Goal: Contribute content: Add original content to the website for others to see

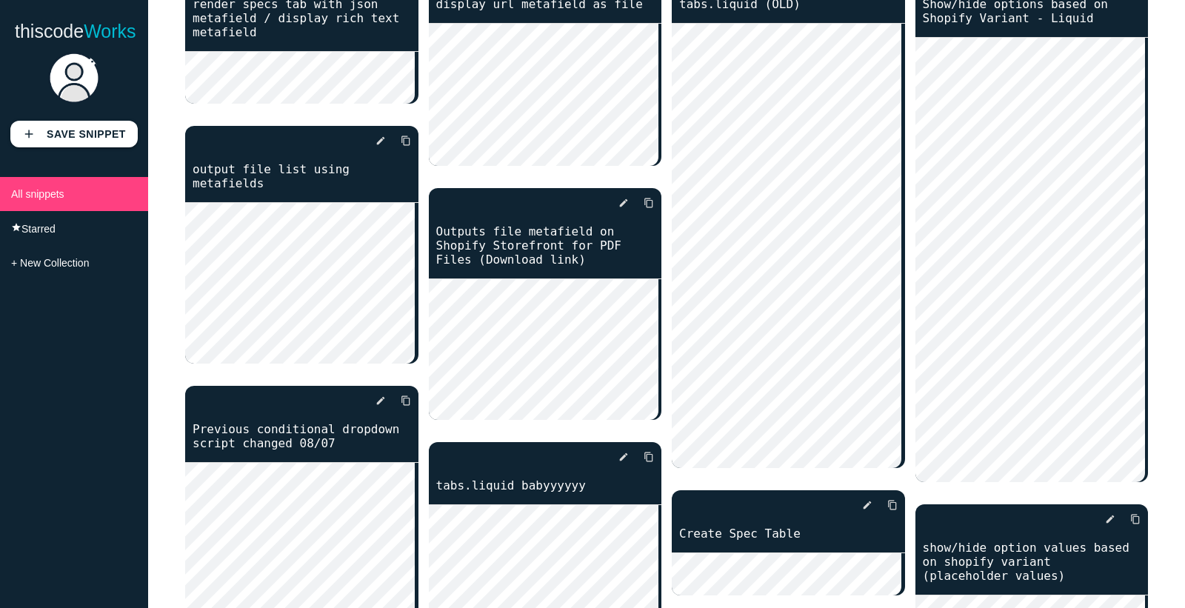
scroll to position [164, 0]
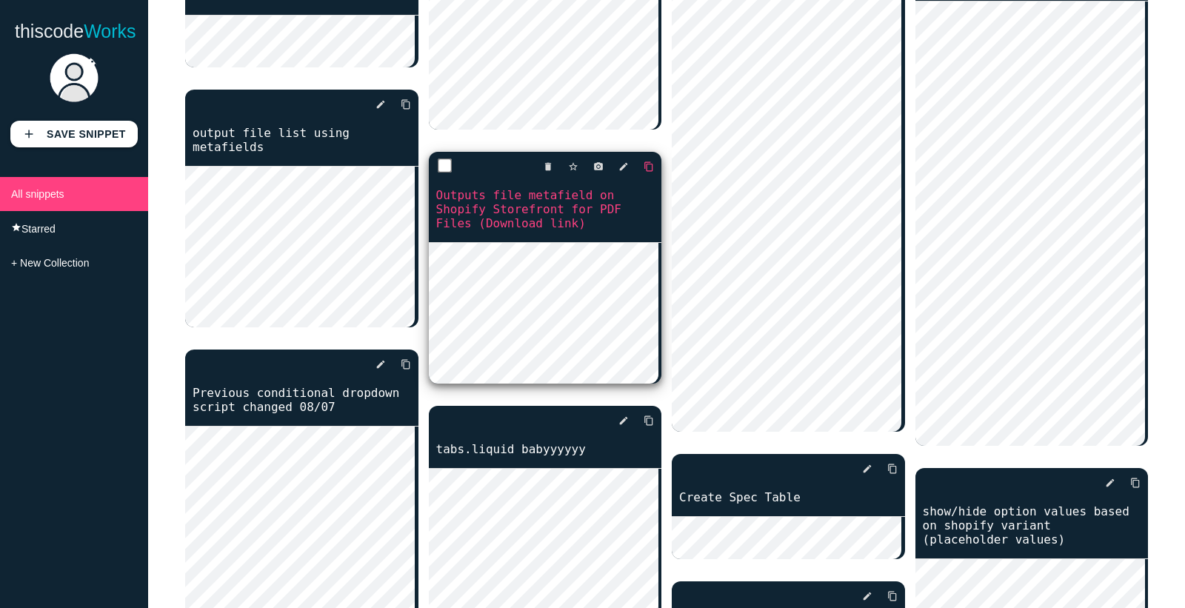
click at [645, 167] on icon "content_copy" at bounding box center [648, 166] width 10 height 27
click at [586, 166] on link "photo_camera" at bounding box center [592, 166] width 22 height 27
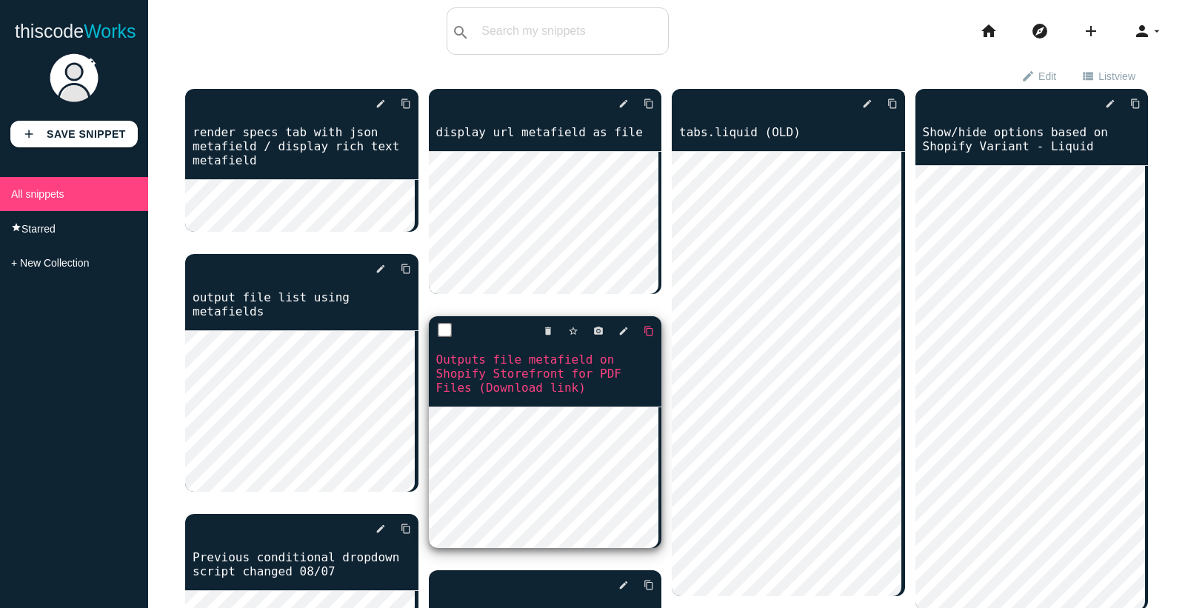
click at [643, 328] on icon "content_copy" at bounding box center [648, 331] width 10 height 27
click at [618, 330] on icon "edit" at bounding box center [623, 331] width 10 height 27
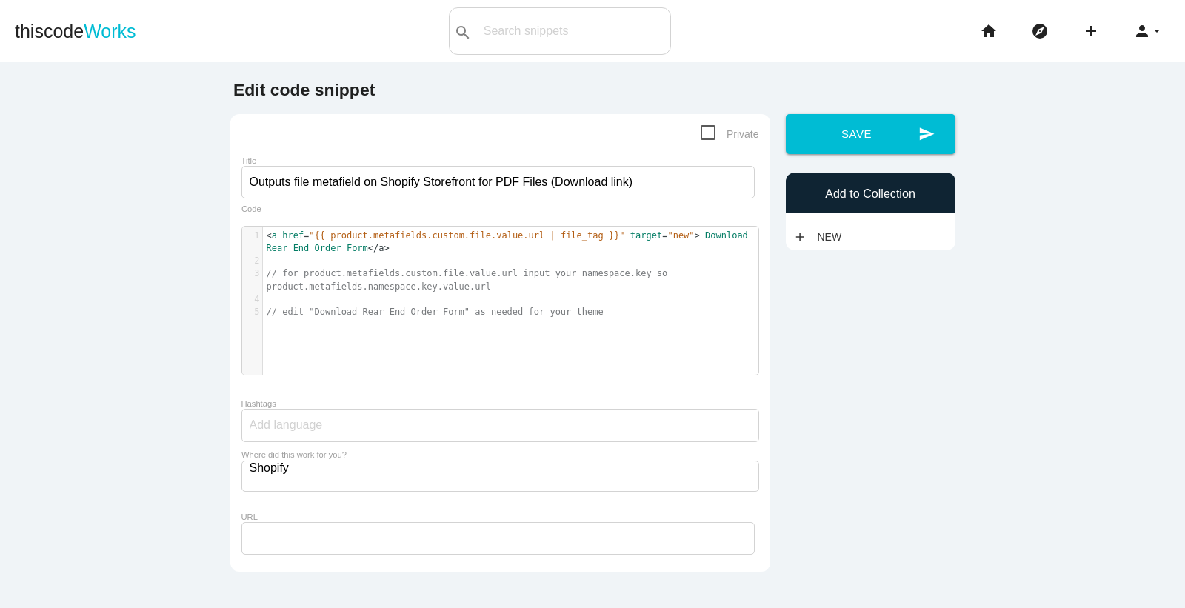
click at [572, 255] on pre "< a href = "{{ product.metafields.custom.file.value.url | file_tag }}" target =…" at bounding box center [517, 243] width 508 height 26
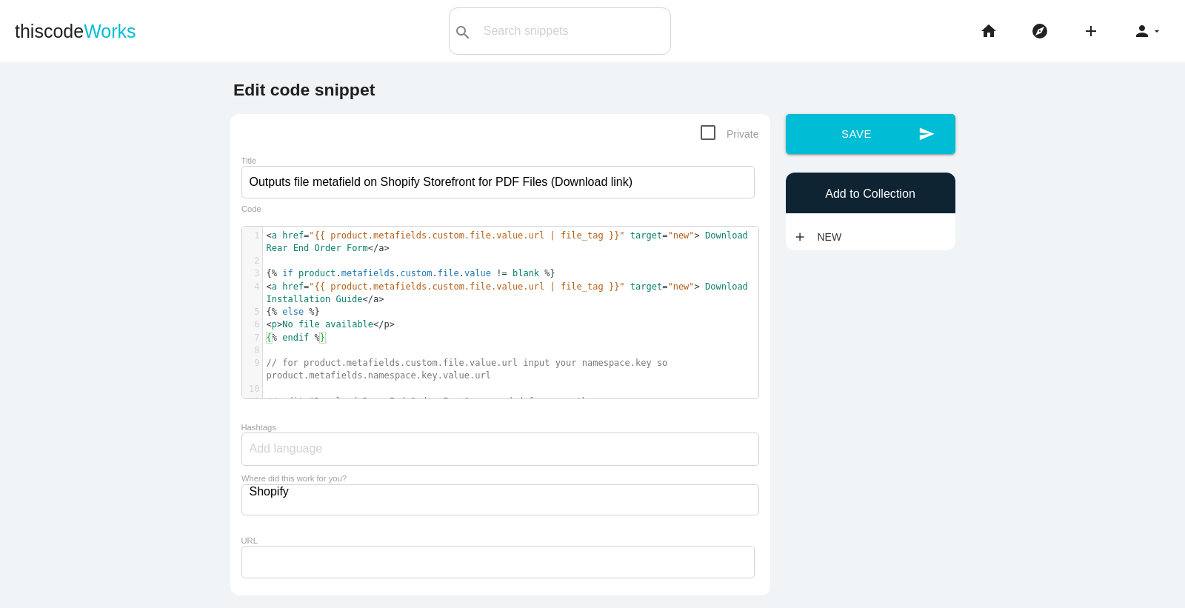
click at [263, 237] on pre "< a href = "{{ product.metafields.custom.file.value.url | file_tag }}" target =…" at bounding box center [517, 243] width 508 height 26
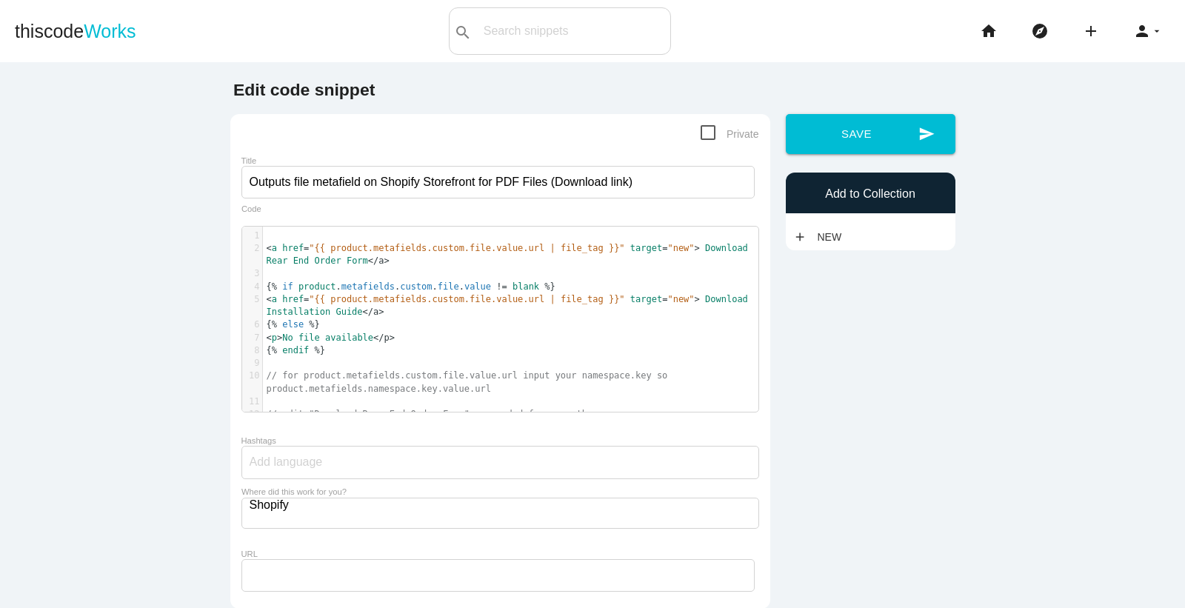
click at [289, 232] on pre "​" at bounding box center [517, 236] width 508 height 13
type textarea "// if file is always chosen"
click at [275, 272] on pre "​" at bounding box center [517, 273] width 508 height 13
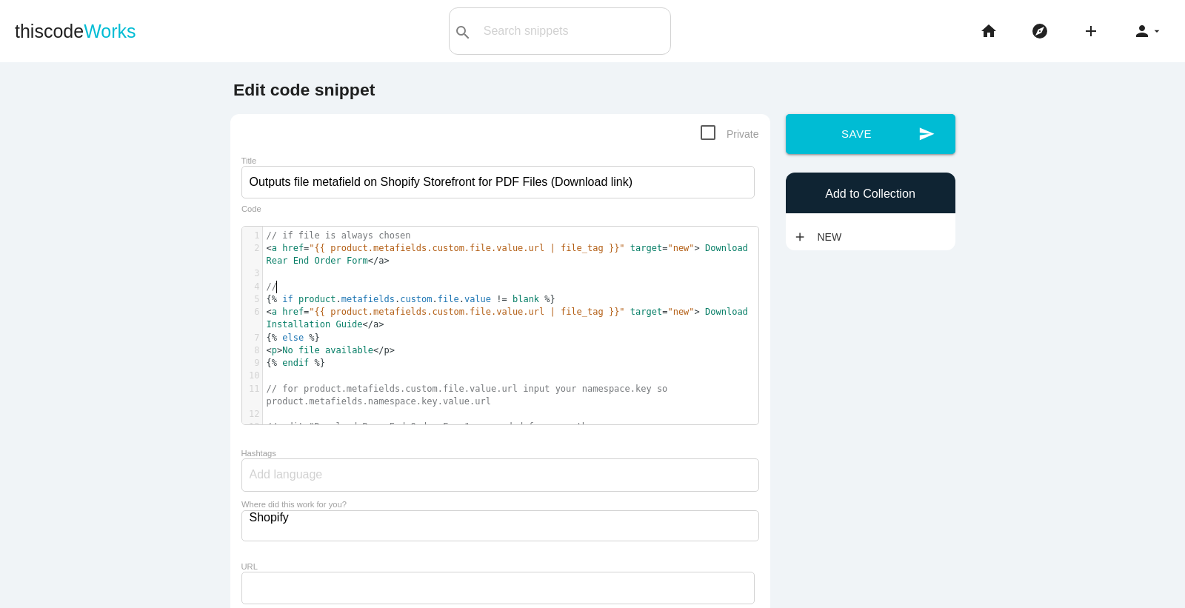
type textarea "//i"
type textarea "if not all files chosen"
type textarea "no File Available"
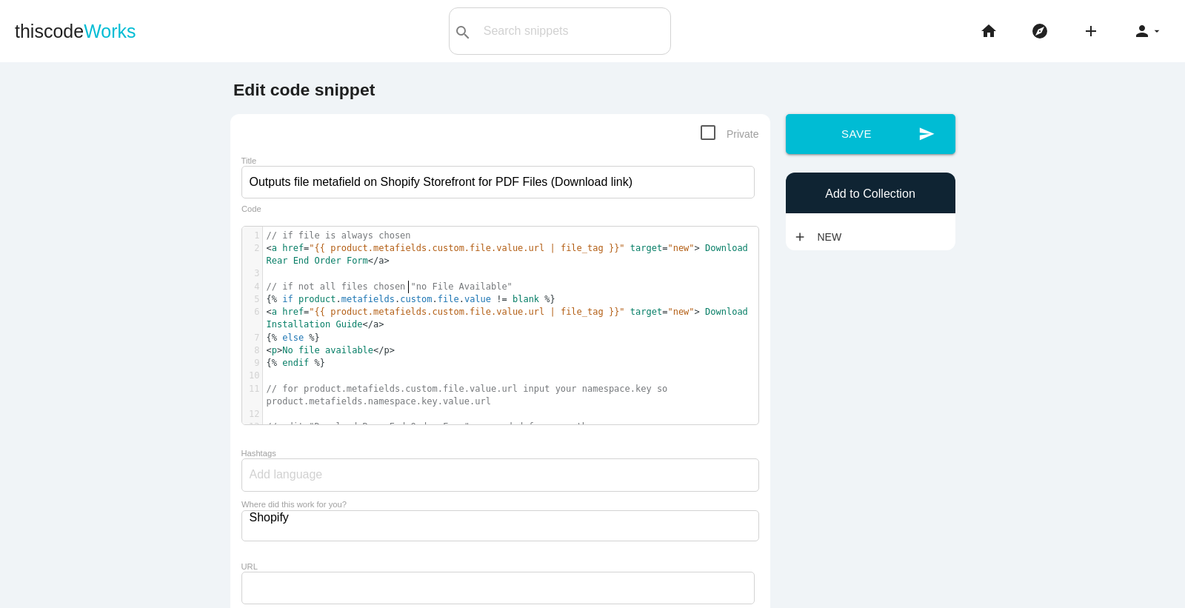
click at [401, 290] on span "// if not all files chosen "no File Available"" at bounding box center [390, 286] width 246 height 10
type textarea "N"
click at [373, 264] on span "/a>" at bounding box center [381, 260] width 16 height 10
click at [387, 286] on span "// if not all files chosen "No File Available"" at bounding box center [390, 286] width 246 height 10
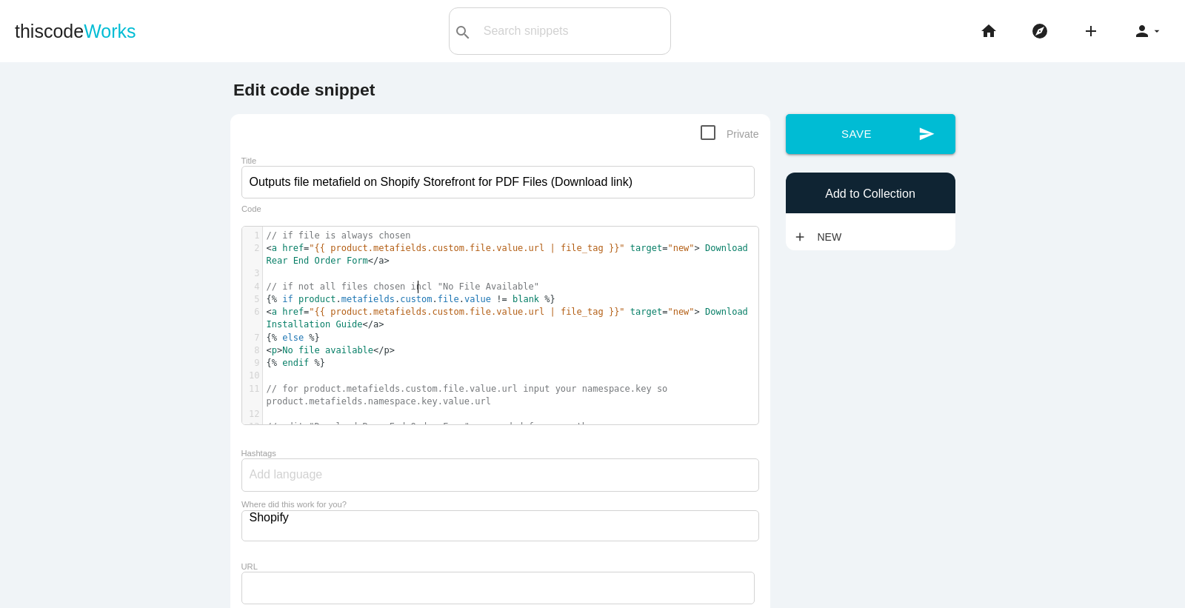
scroll to position [4, 15]
type textarea "includes"
click at [504, 320] on pre "< a href = "{{ product.metafields.custom.file.value.url | file_tag }}" target =…" at bounding box center [517, 319] width 508 height 26
click at [514, 407] on pre "// for product.metafields.custom.file.value.url input your namespace.key so pro…" at bounding box center [517, 396] width 508 height 26
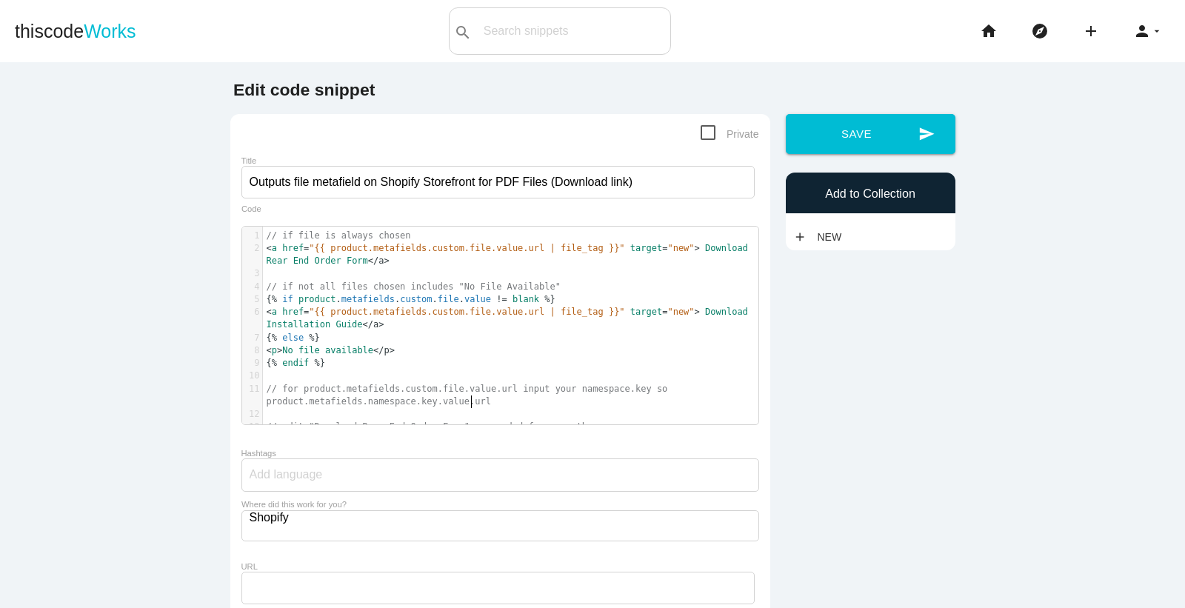
scroll to position [181, 0]
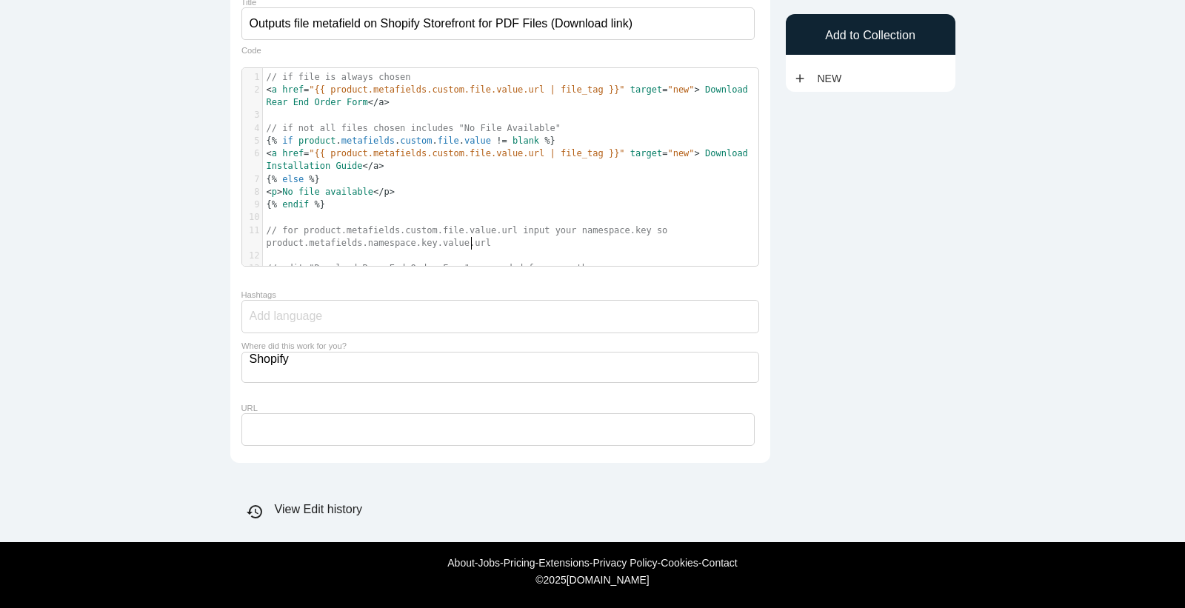
click at [1025, 345] on main "Edit code snippet Private Title Outputs file metafield on Shopify Storefront fo…" at bounding box center [592, 223] width 1185 height 638
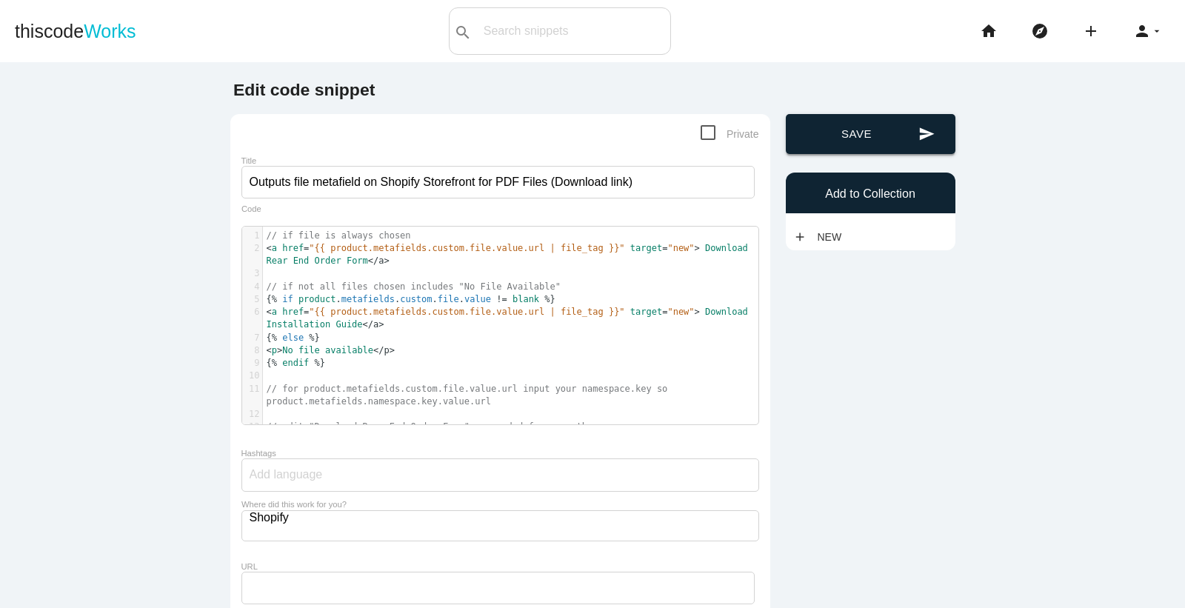
click at [834, 124] on button "send Save" at bounding box center [871, 134] width 170 height 40
